Goal: Task Accomplishment & Management: Use online tool/utility

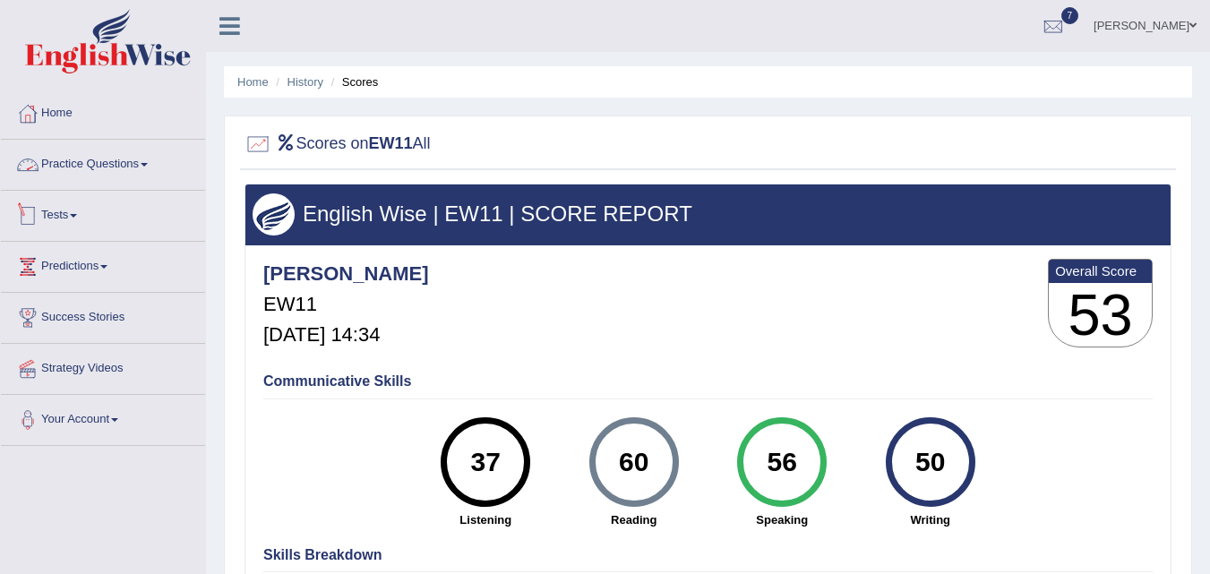
click at [51, 213] on link "Tests" at bounding box center [103, 213] width 204 height 45
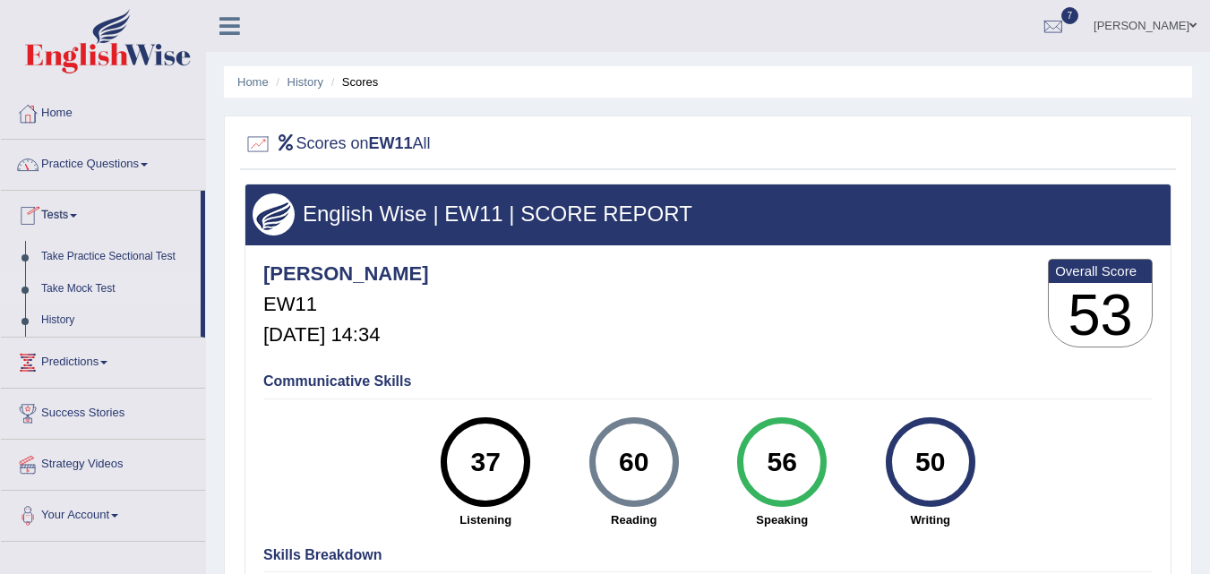
click at [86, 283] on link "Take Mock Test" at bounding box center [116, 289] width 167 height 32
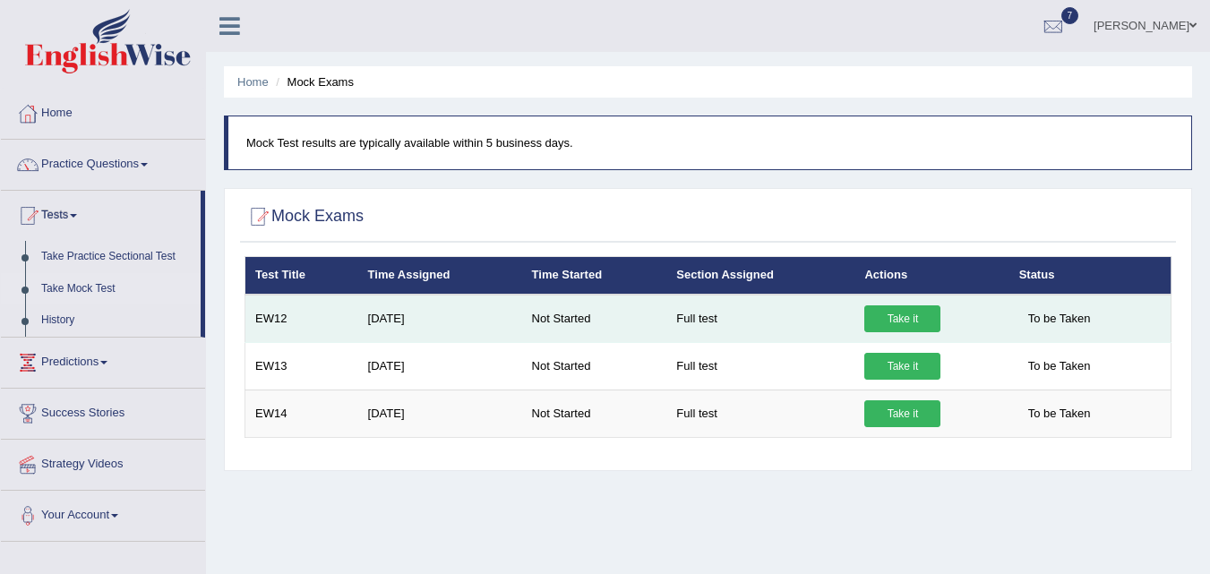
click at [911, 318] on link "Take it" at bounding box center [902, 318] width 76 height 27
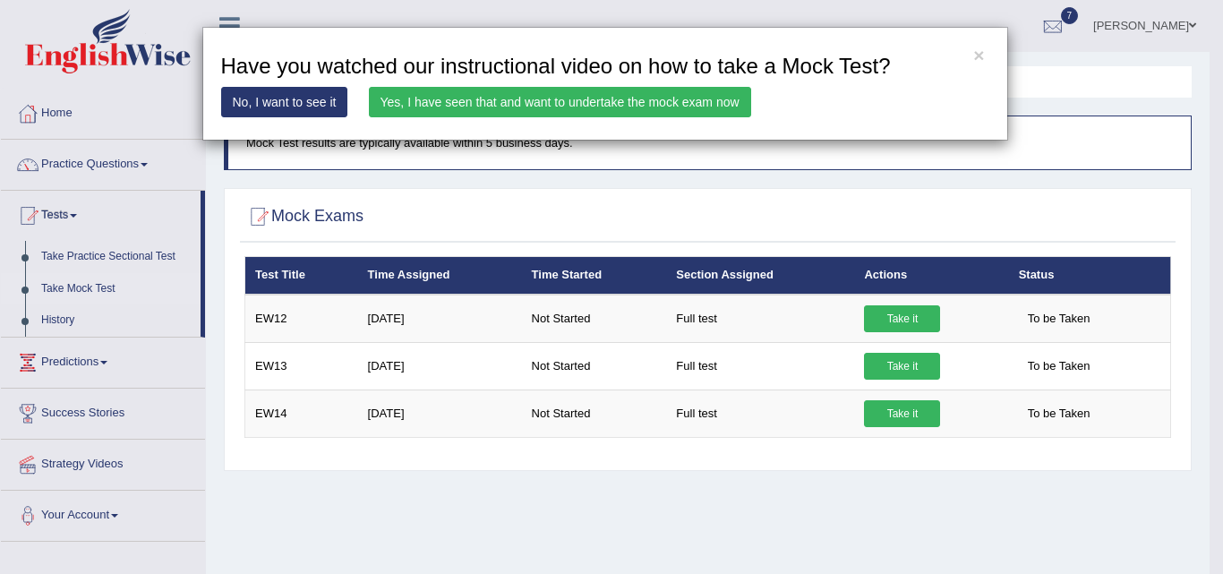
click at [600, 106] on link "Yes, I have seen that and want to undertake the mock exam now" at bounding box center [560, 102] width 382 height 30
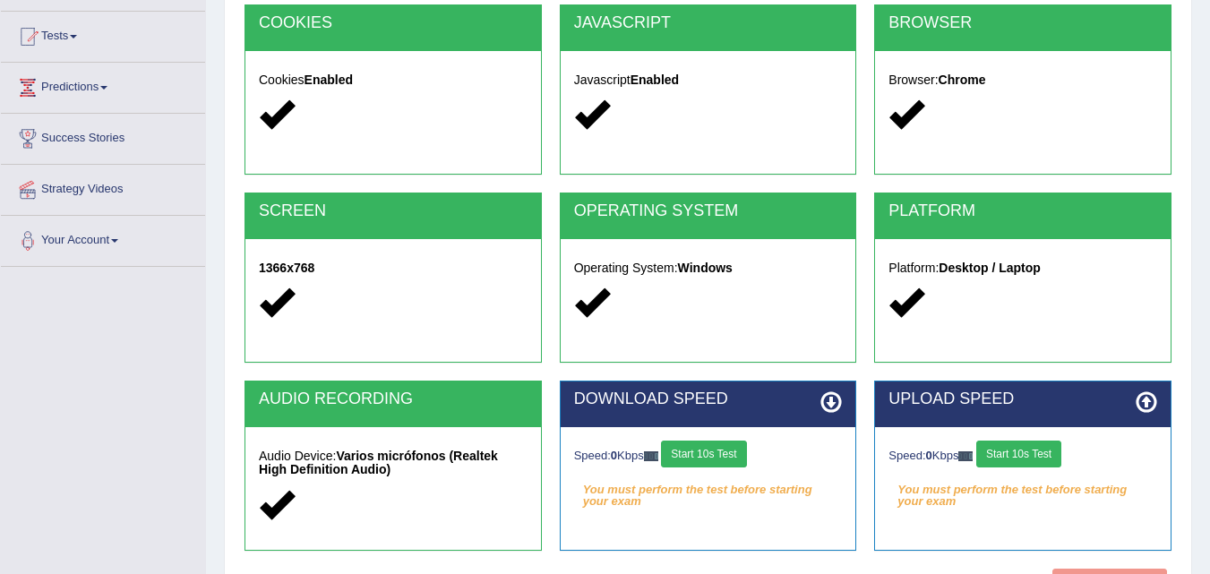
click at [729, 447] on button "Start 10s Test" at bounding box center [703, 454] width 85 height 27
click at [1040, 465] on button "Start 10s Test" at bounding box center [1018, 454] width 85 height 27
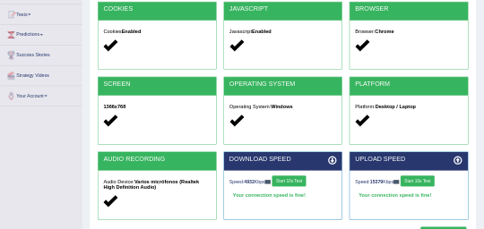
scroll to position [269, 0]
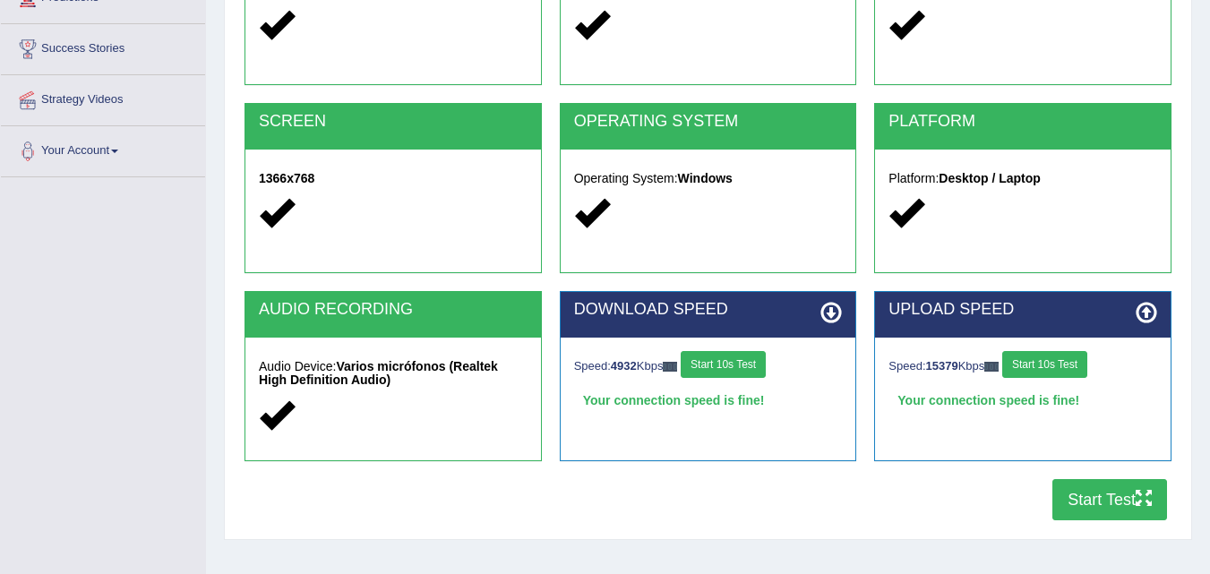
click at [1082, 495] on button "Start Test" at bounding box center [1109, 499] width 115 height 41
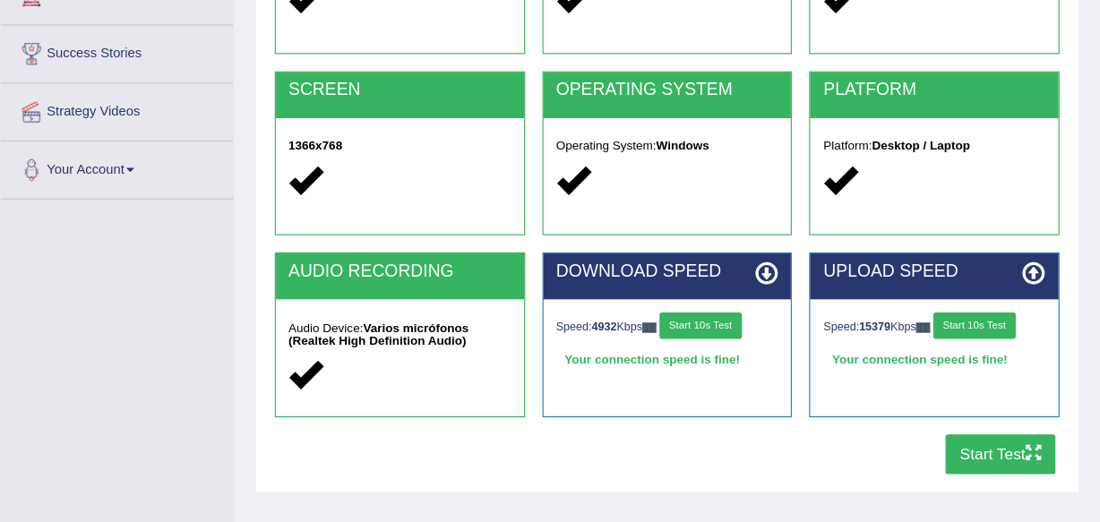
scroll to position [270, 0]
